Goal: Information Seeking & Learning: Learn about a topic

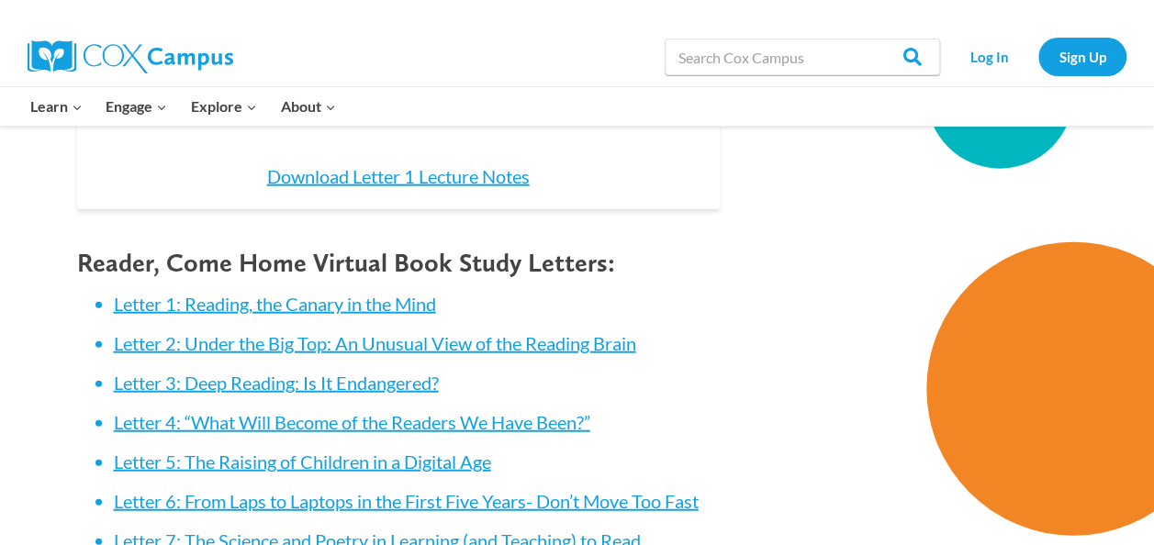
scroll to position [2101, 0]
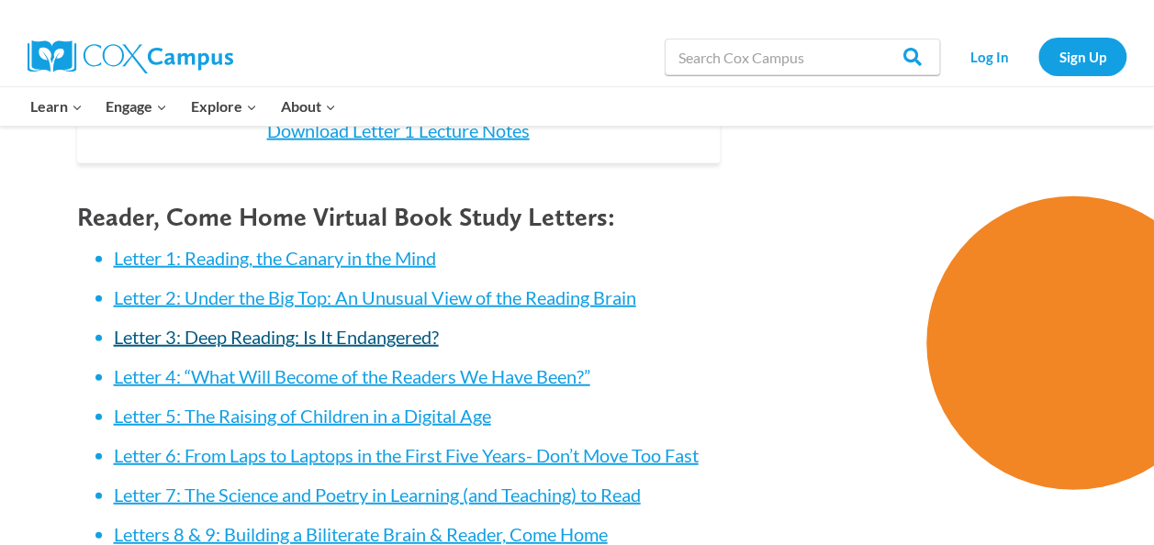
click at [217, 335] on link "Letter 3: Deep Reading: Is It Endangered?" at bounding box center [276, 337] width 325 height 22
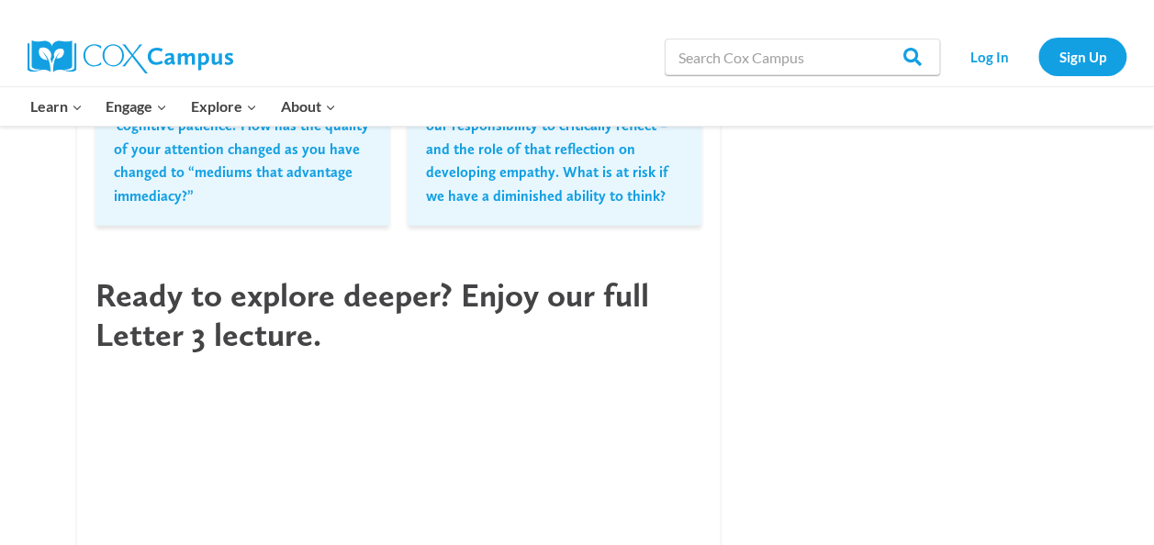
scroll to position [1823, 0]
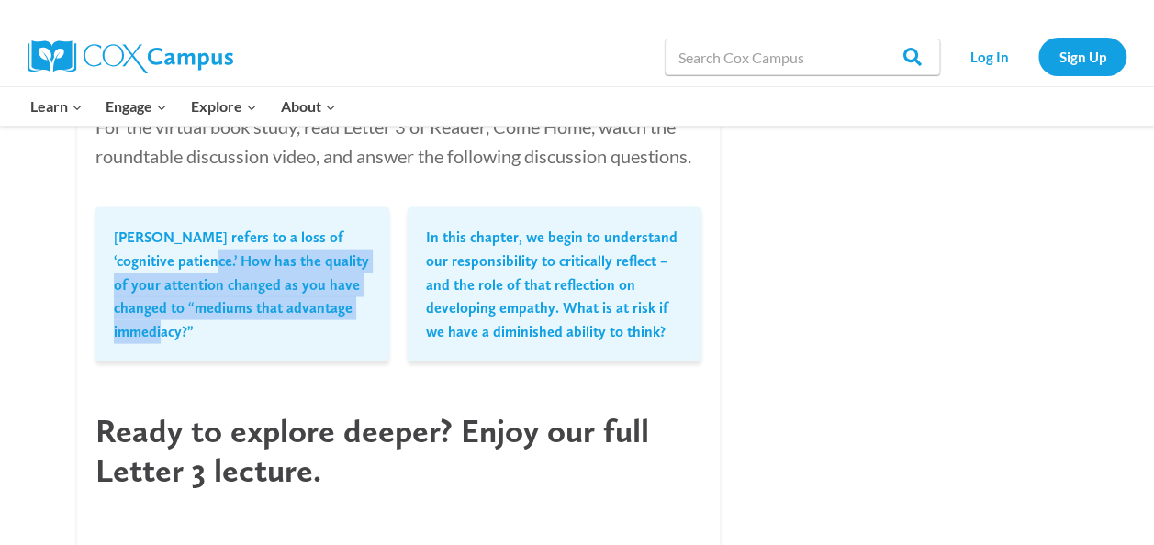
drag, startPoint x: 175, startPoint y: 265, endPoint x: 198, endPoint y: 326, distance: 64.8
click at [198, 326] on p "[PERSON_NAME] refers to a loss of ‘cognitive patience.’ How has the quality of …" at bounding box center [242, 285] width 257 height 118
copy p "How has the quality of your attention changed as you have changed to “mediums t…"
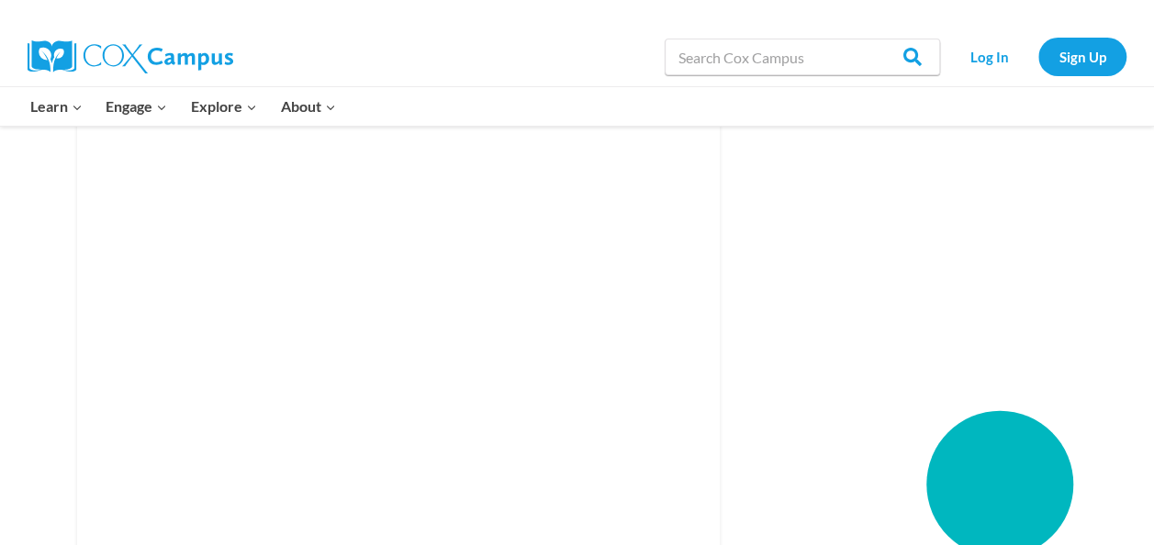
scroll to position [2244, 0]
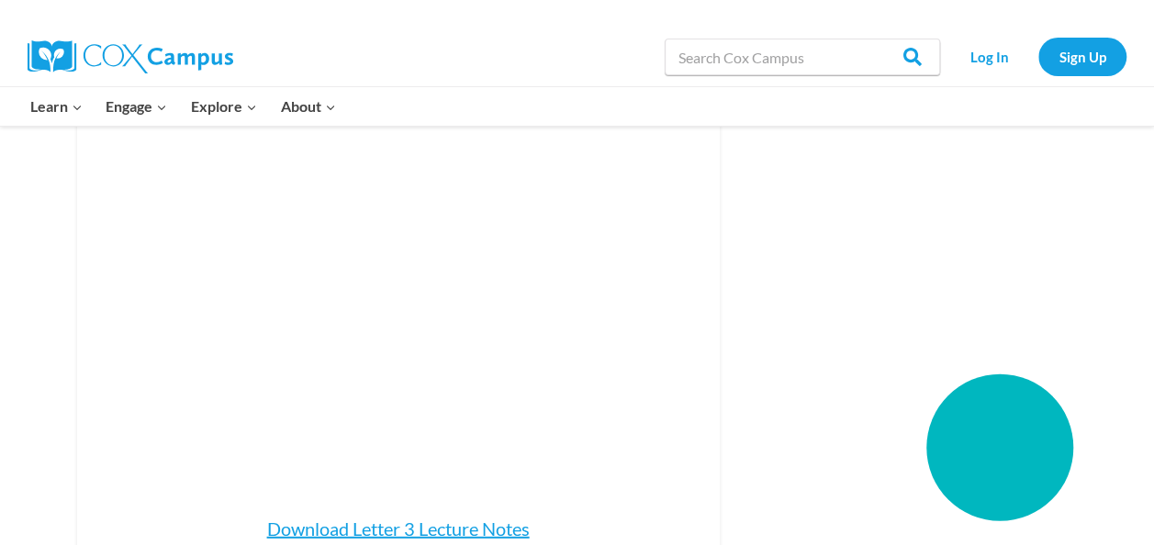
drag, startPoint x: 1153, startPoint y: 329, endPoint x: 1155, endPoint y: 297, distance: 32.2
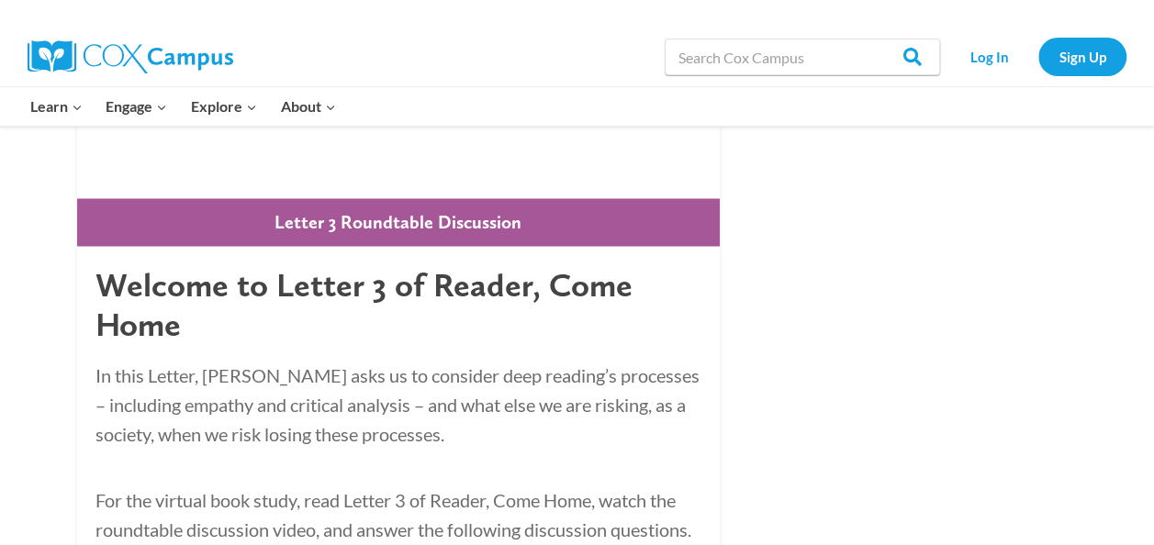
scroll to position [1198, 0]
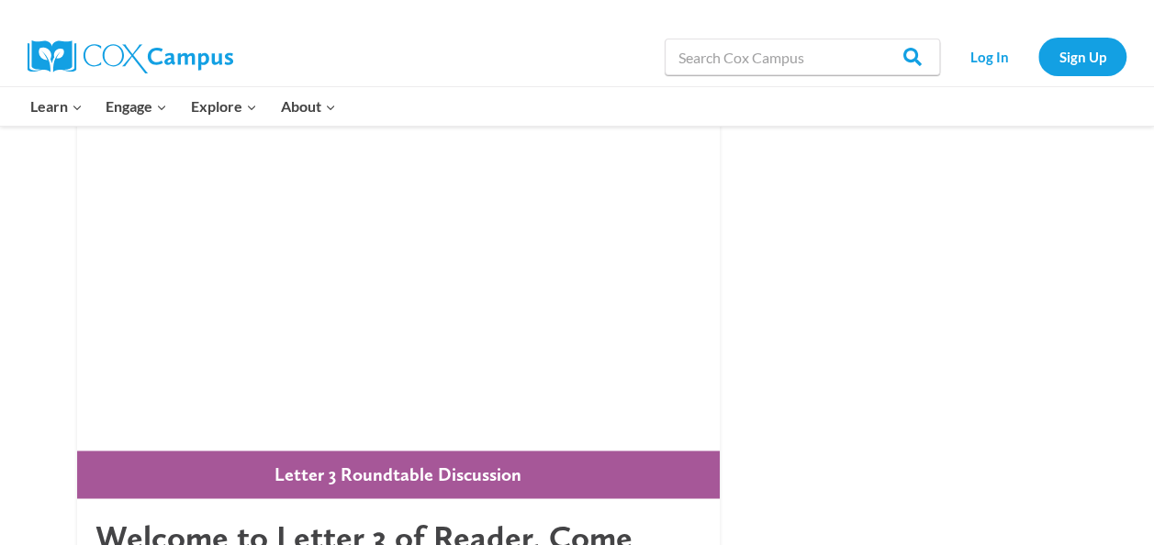
drag, startPoint x: 859, startPoint y: 251, endPoint x: 863, endPoint y: 304, distance: 53.4
